Goal: Transaction & Acquisition: Purchase product/service

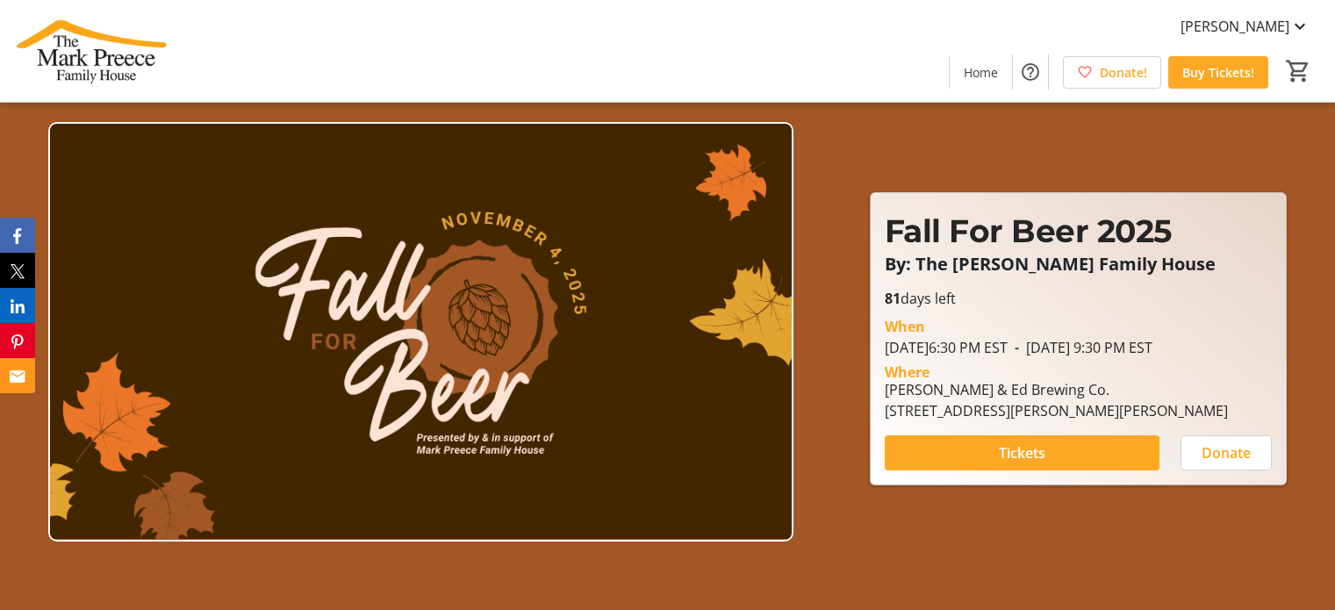
scroll to position [1667, 0]
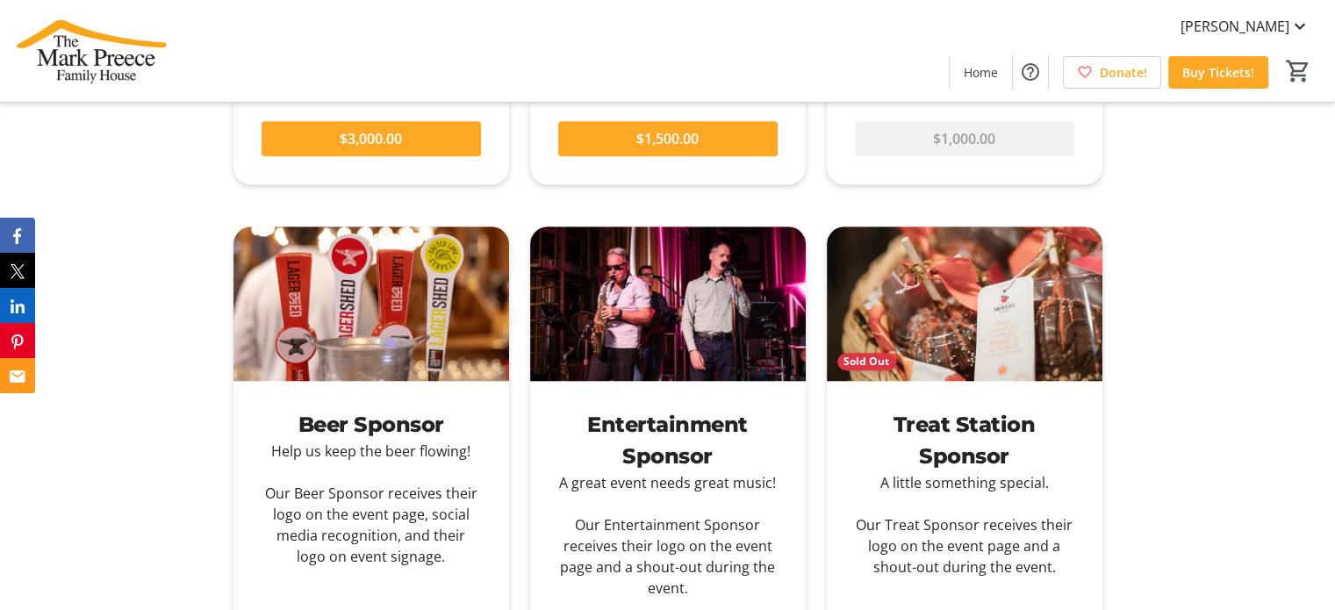
scroll to position [2018, 0]
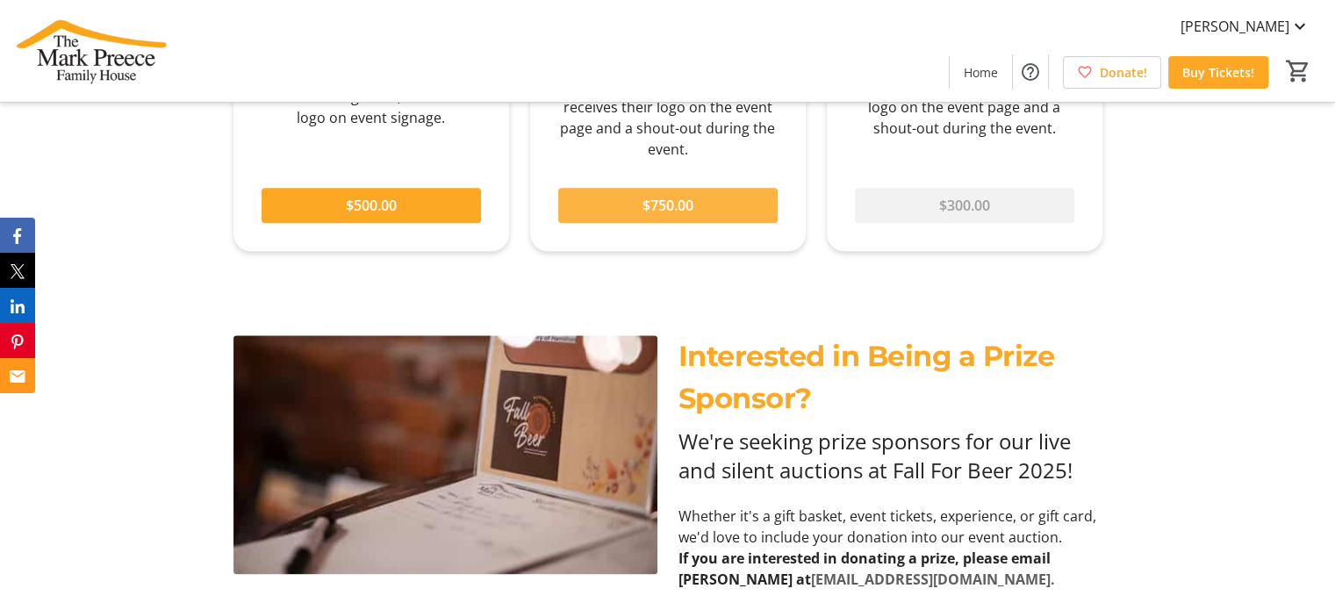
click at [663, 205] on span "$750.00" at bounding box center [667, 205] width 51 height 21
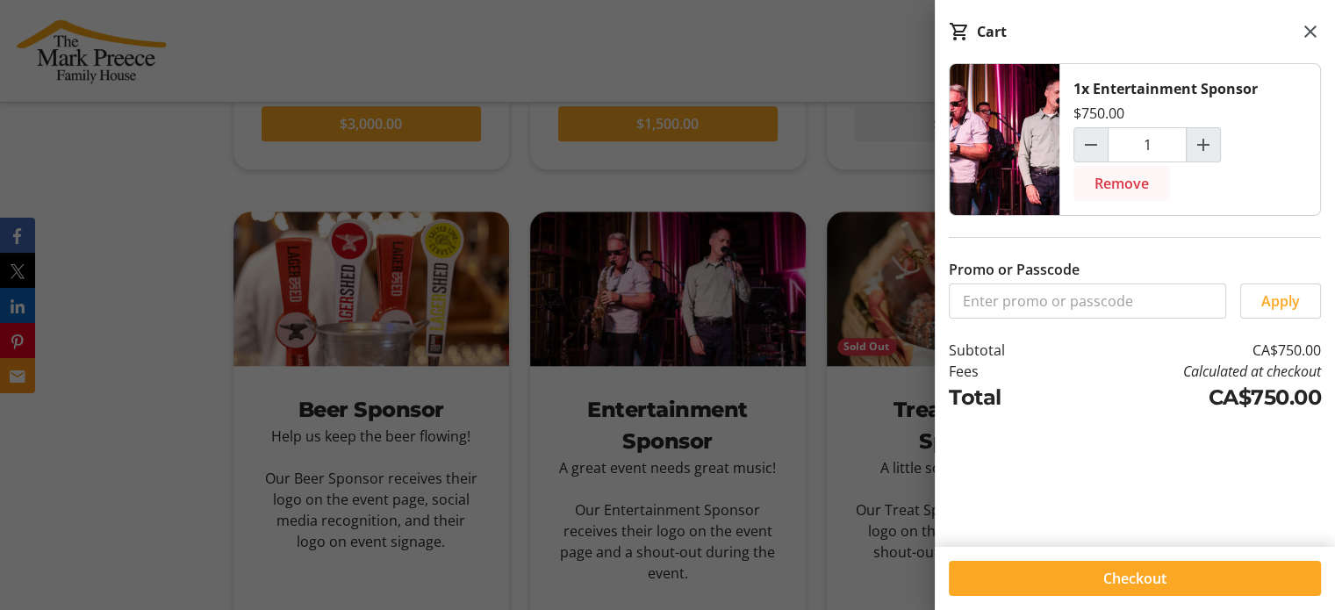
scroll to position [1580, 0]
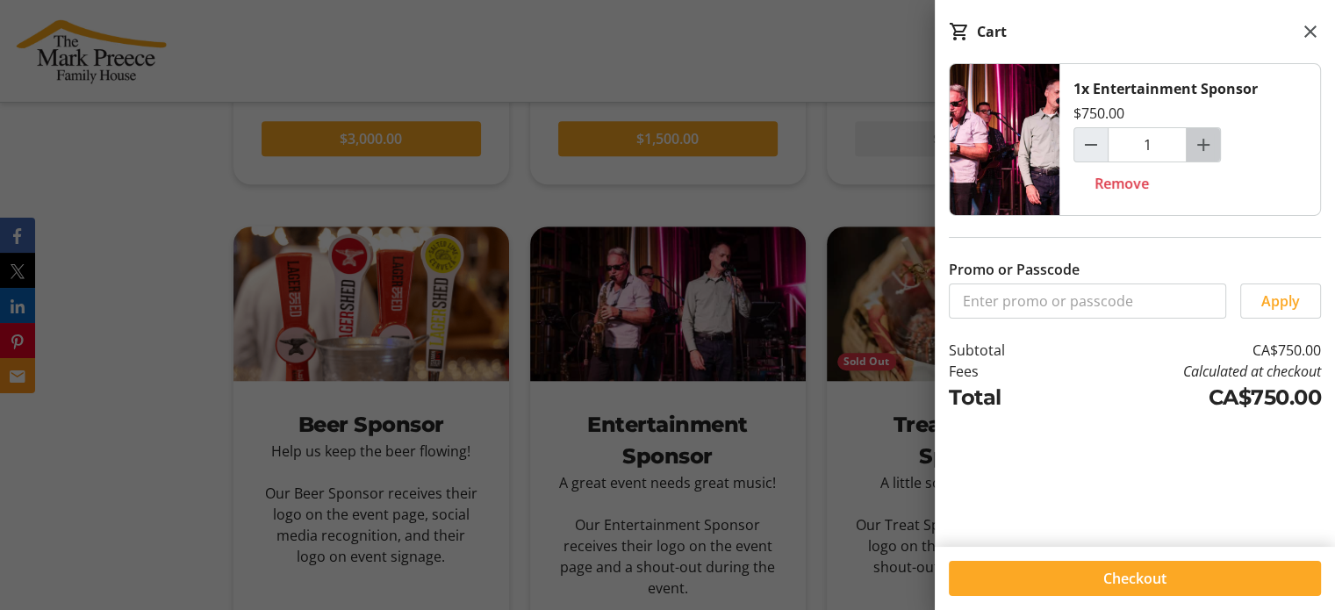
click at [1210, 145] on mat-icon "Increment by one" at bounding box center [1203, 144] width 21 height 21
click at [1210, 145] on div at bounding box center [1203, 144] width 35 height 35
click at [1091, 148] on mat-icon "Decrement by one" at bounding box center [1090, 144] width 21 height 21
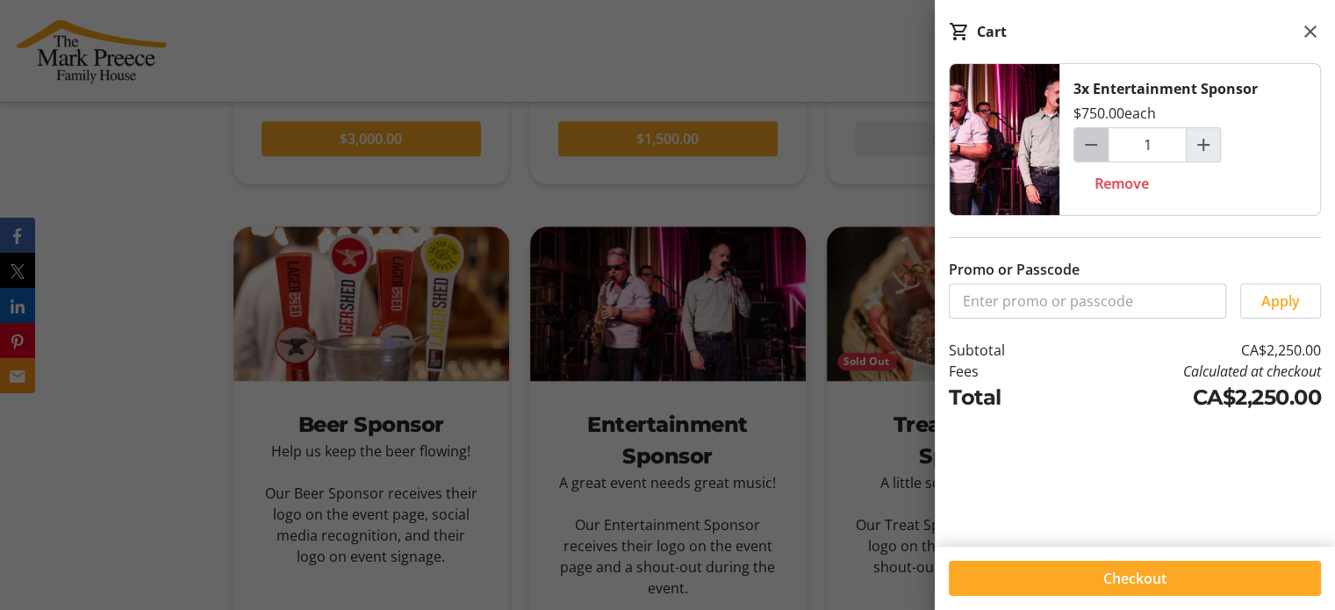
click at [1091, 148] on mat-icon "Decrement by one" at bounding box center [1090, 144] width 21 height 21
type input "0"
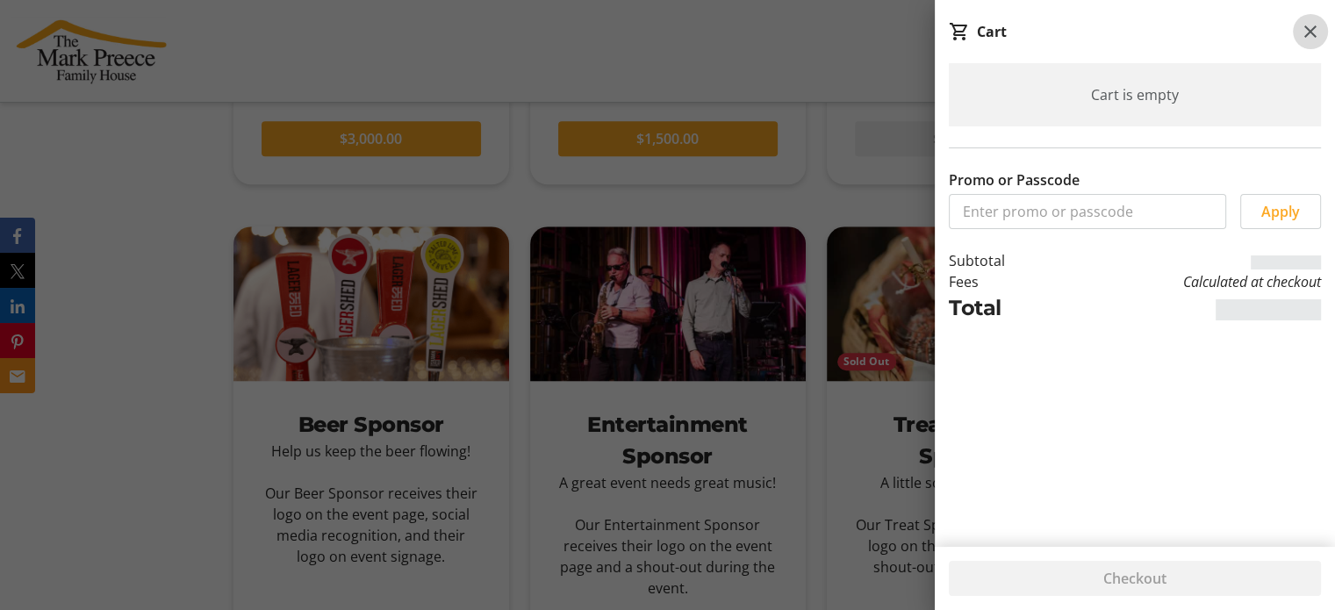
click at [1317, 32] on mat-icon at bounding box center [1310, 31] width 21 height 21
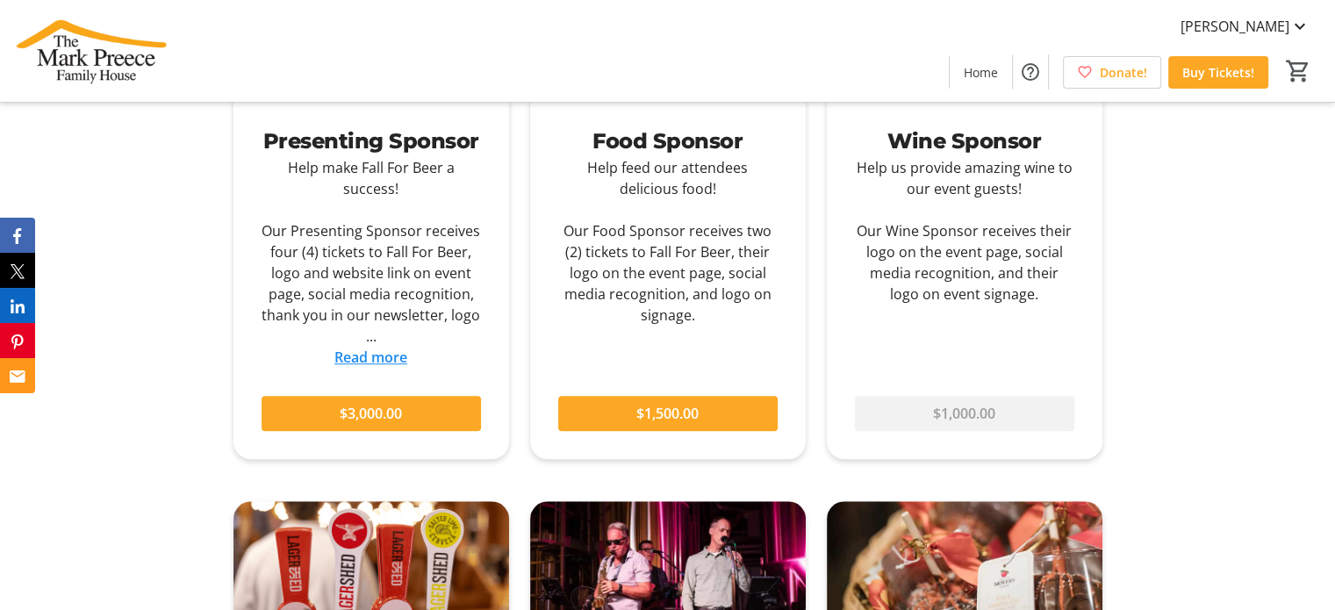
scroll to position [1129, 0]
